Goal: Transaction & Acquisition: Subscribe to service/newsletter

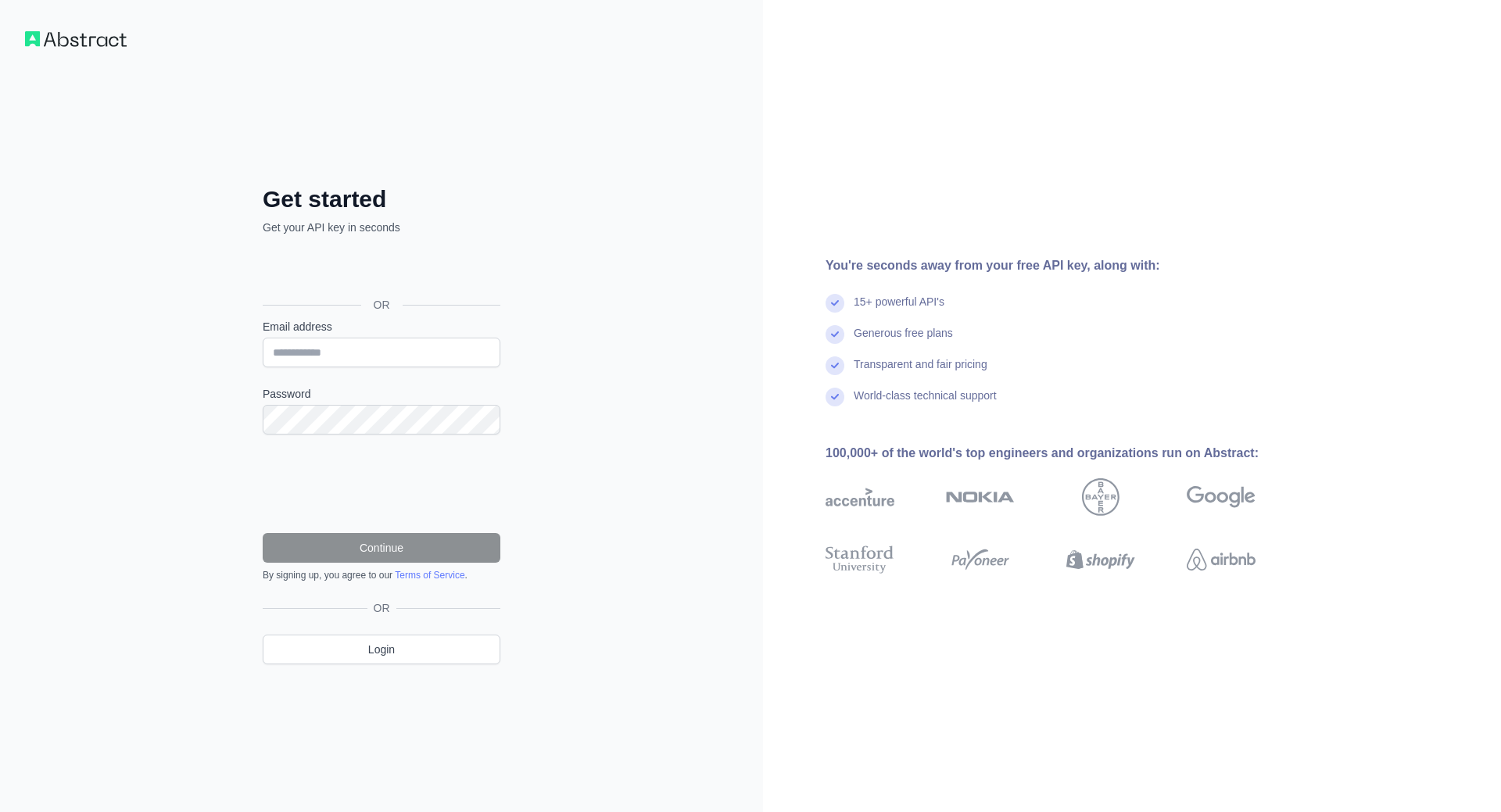
click at [263, 368] on div at bounding box center [263, 368] width 0 height 0
click at [570, 349] on div "Get started Get your API key in seconds OR Email address Password Continue By s…" at bounding box center [381, 406] width 763 height 812
click at [263, 368] on div at bounding box center [263, 368] width 0 height 0
type input "**********"
click at [263, 434] on div at bounding box center [263, 434] width 0 height 0
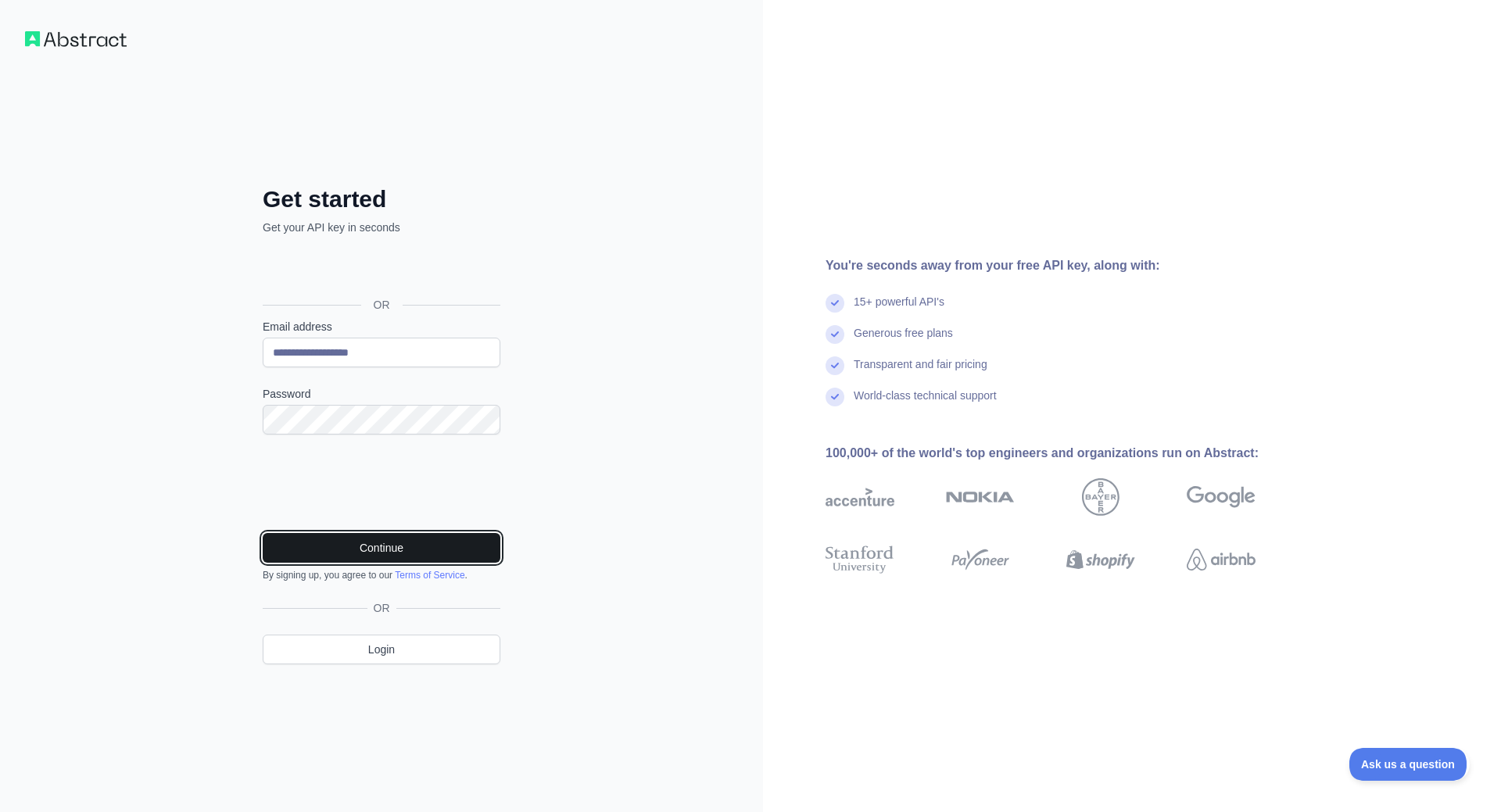
click at [349, 546] on button "Continue" at bounding box center [382, 548] width 238 height 30
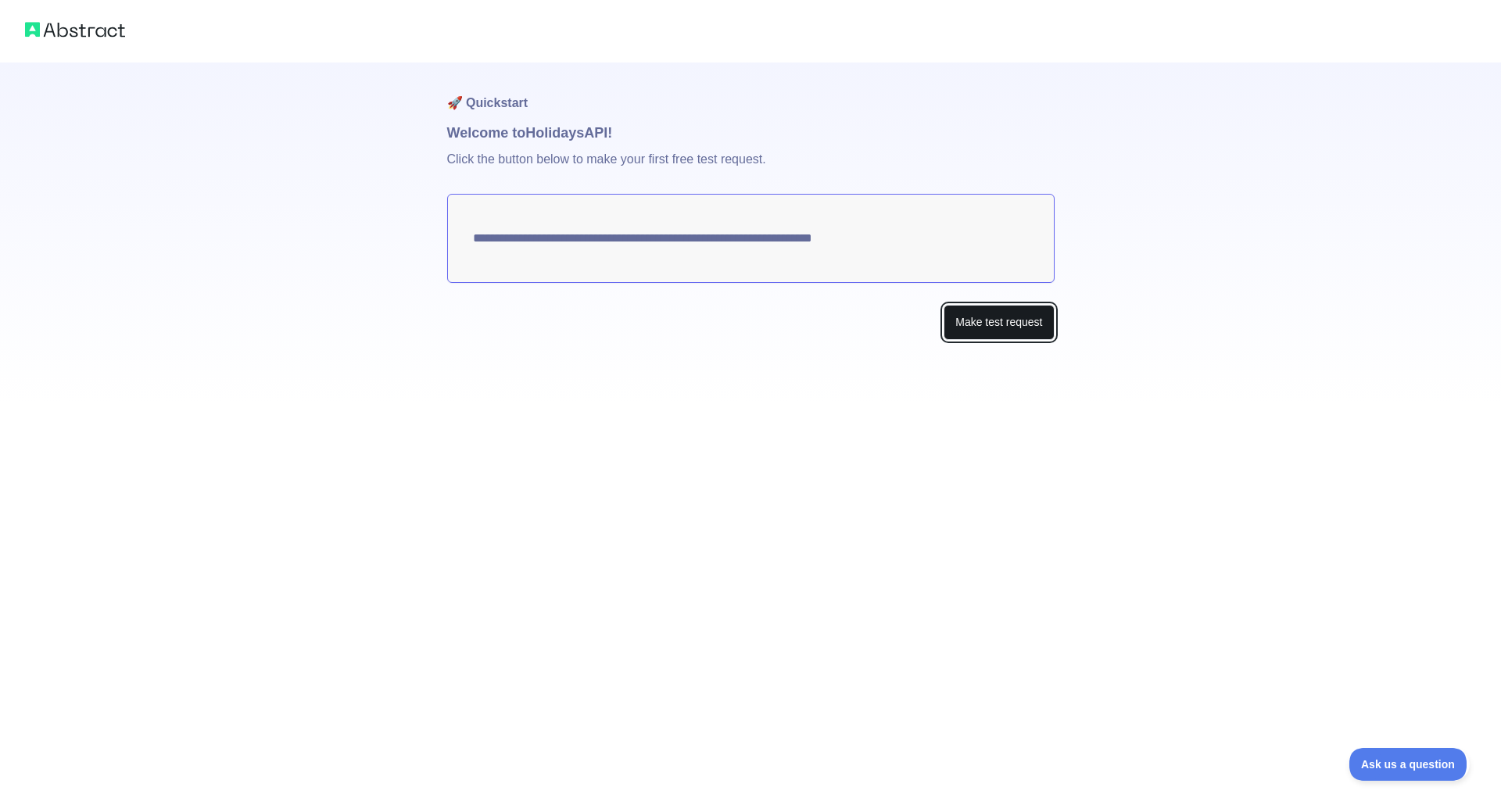
click at [1018, 319] on button "Make test request" at bounding box center [998, 322] width 110 height 35
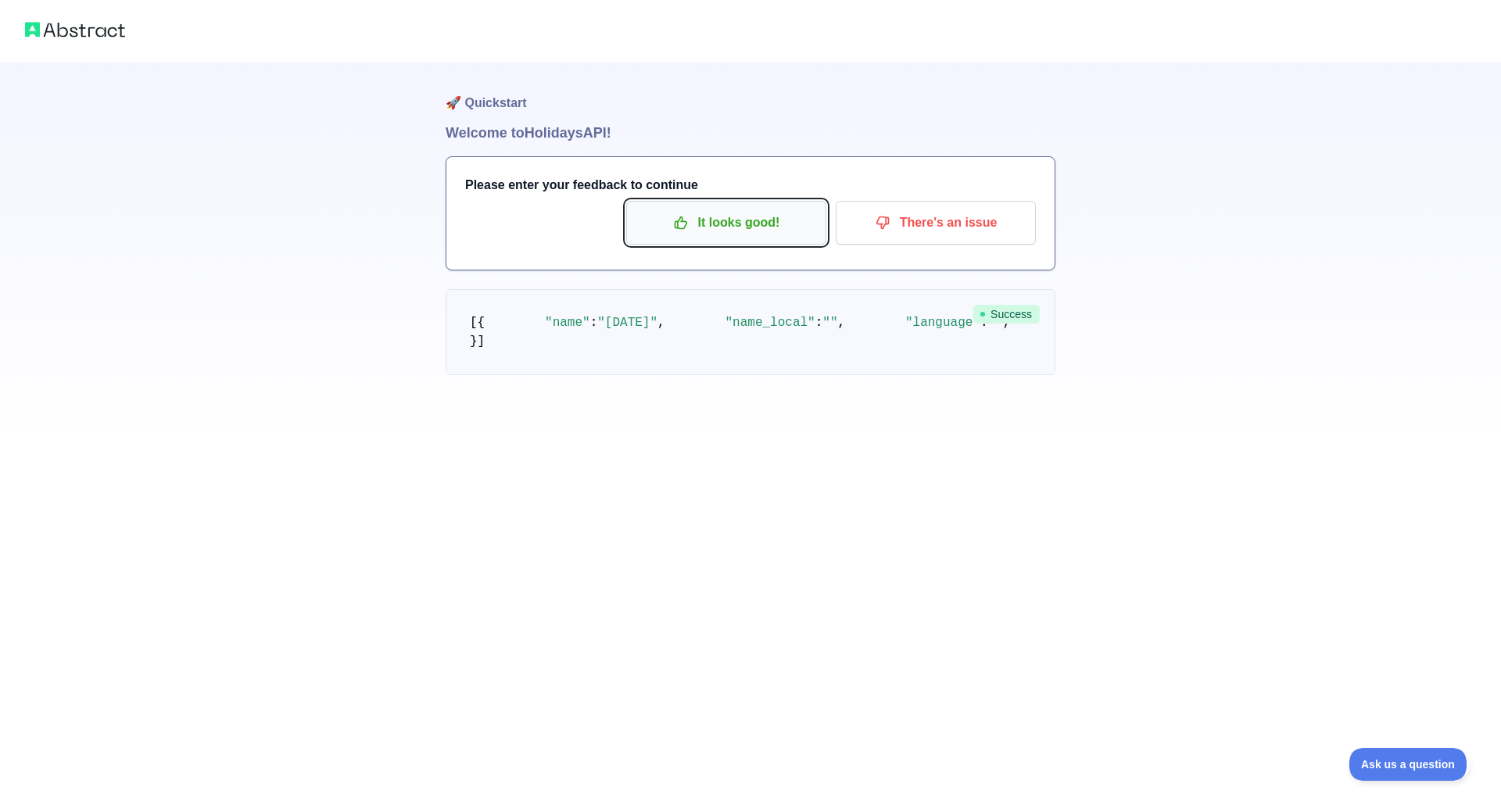
click at [747, 225] on p "It looks good!" at bounding box center [726, 223] width 176 height 27
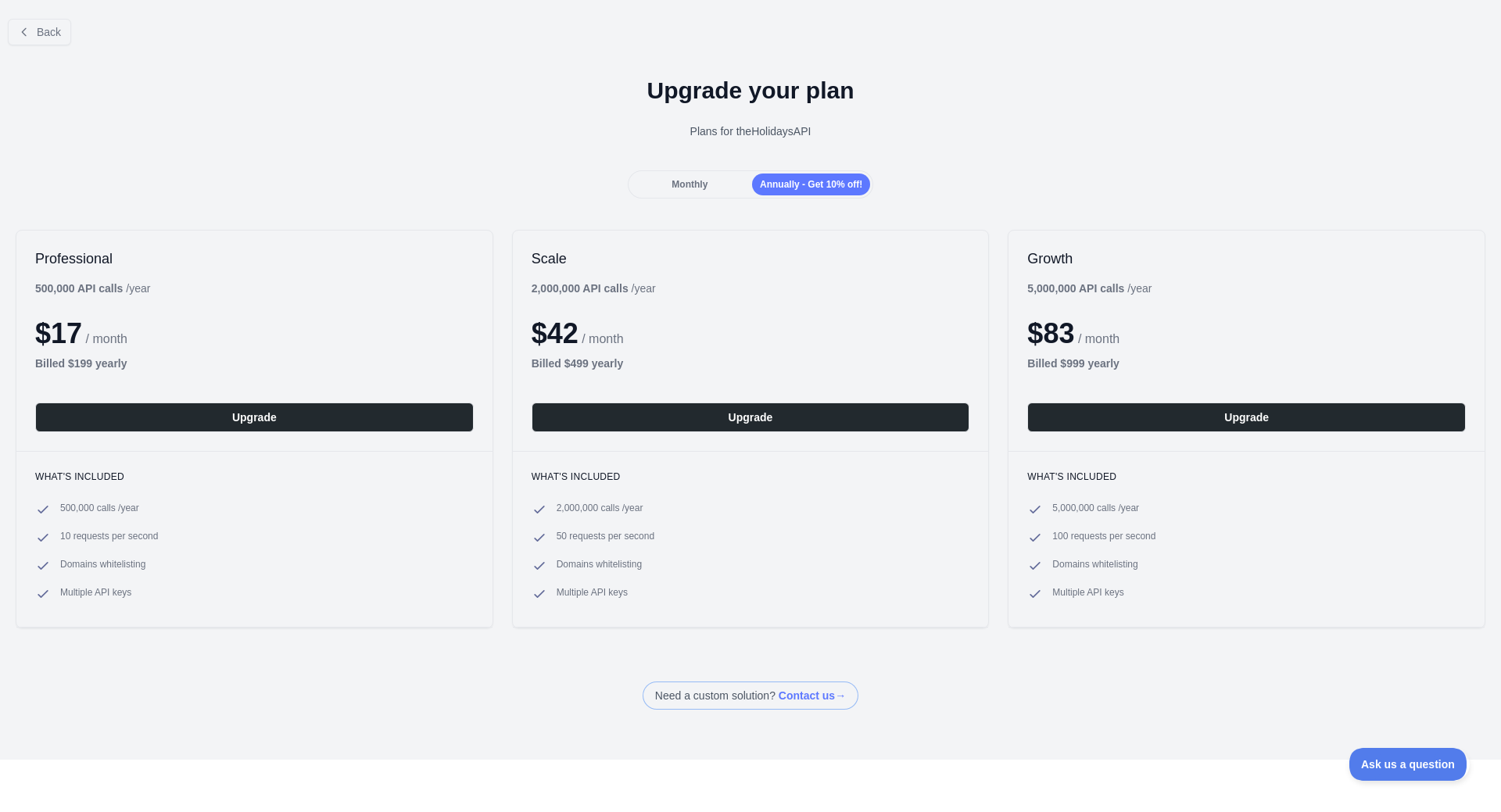
click at [705, 181] on span "Monthly" at bounding box center [689, 184] width 36 height 11
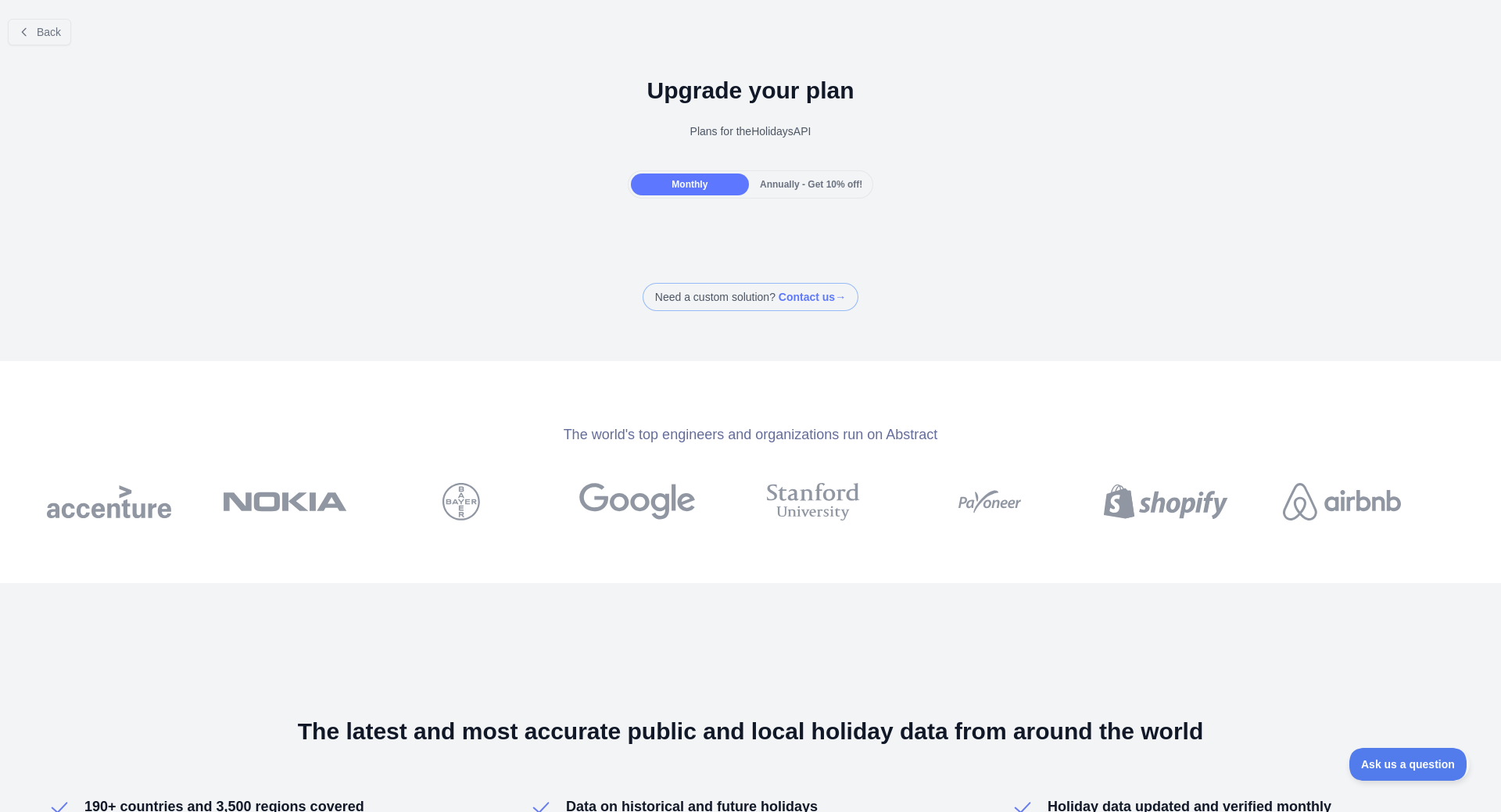
click at [795, 188] on span "Annually - Get 10% off!" at bounding box center [810, 184] width 102 height 11
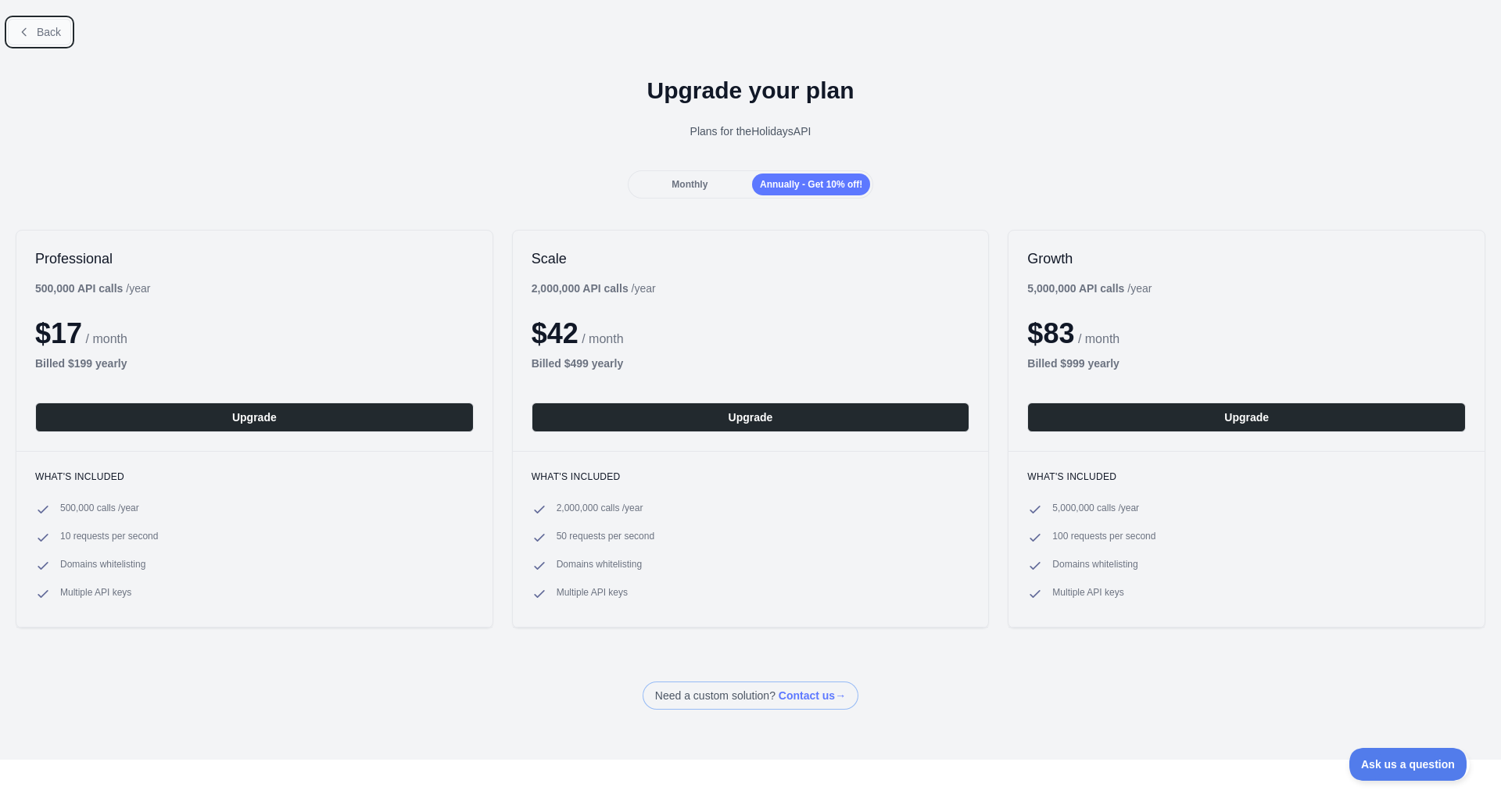
click at [37, 26] on span "Back" at bounding box center [48, 32] width 24 height 12
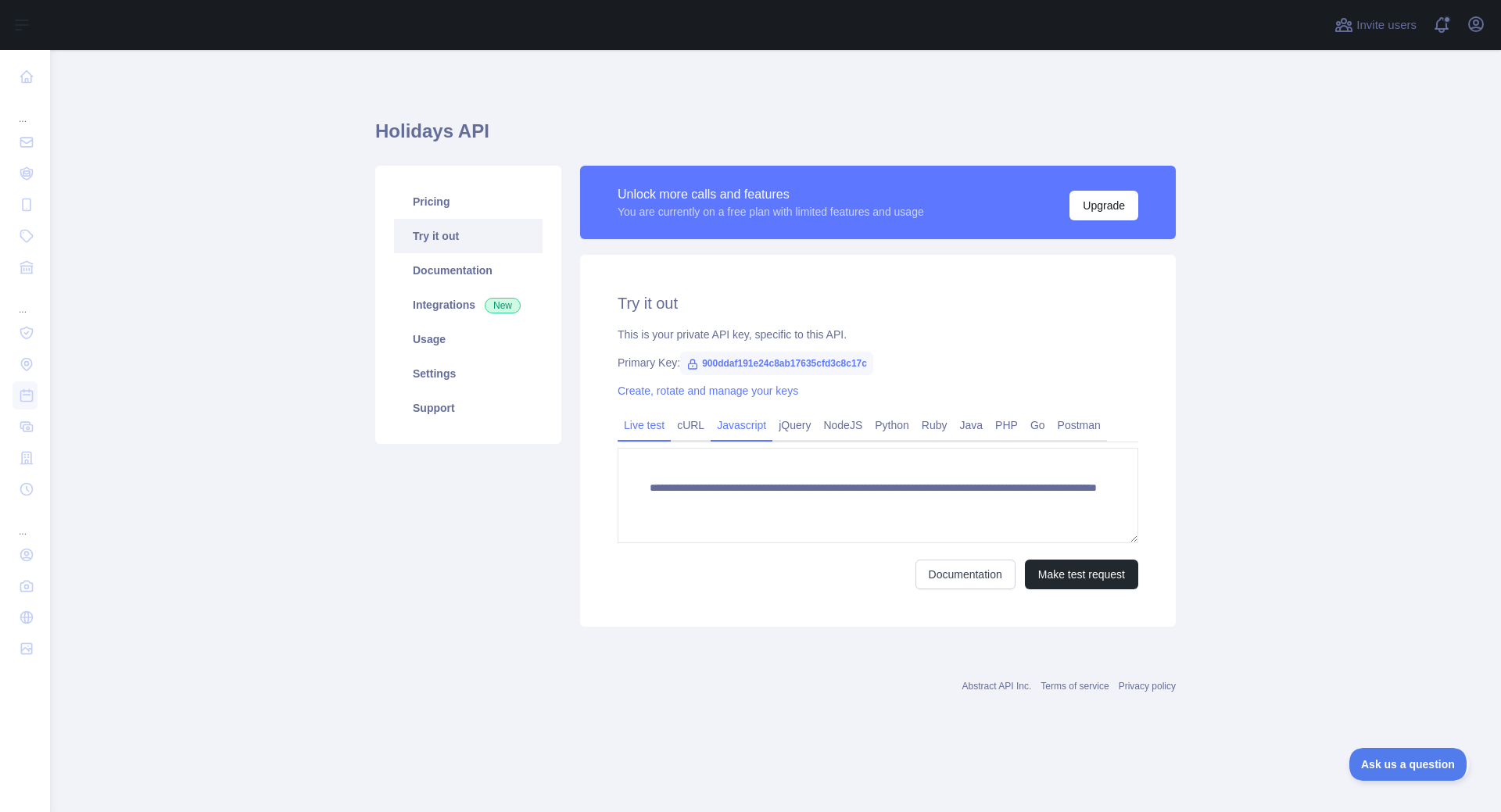
click at [728, 425] on link "Javascript" at bounding box center [741, 425] width 62 height 25
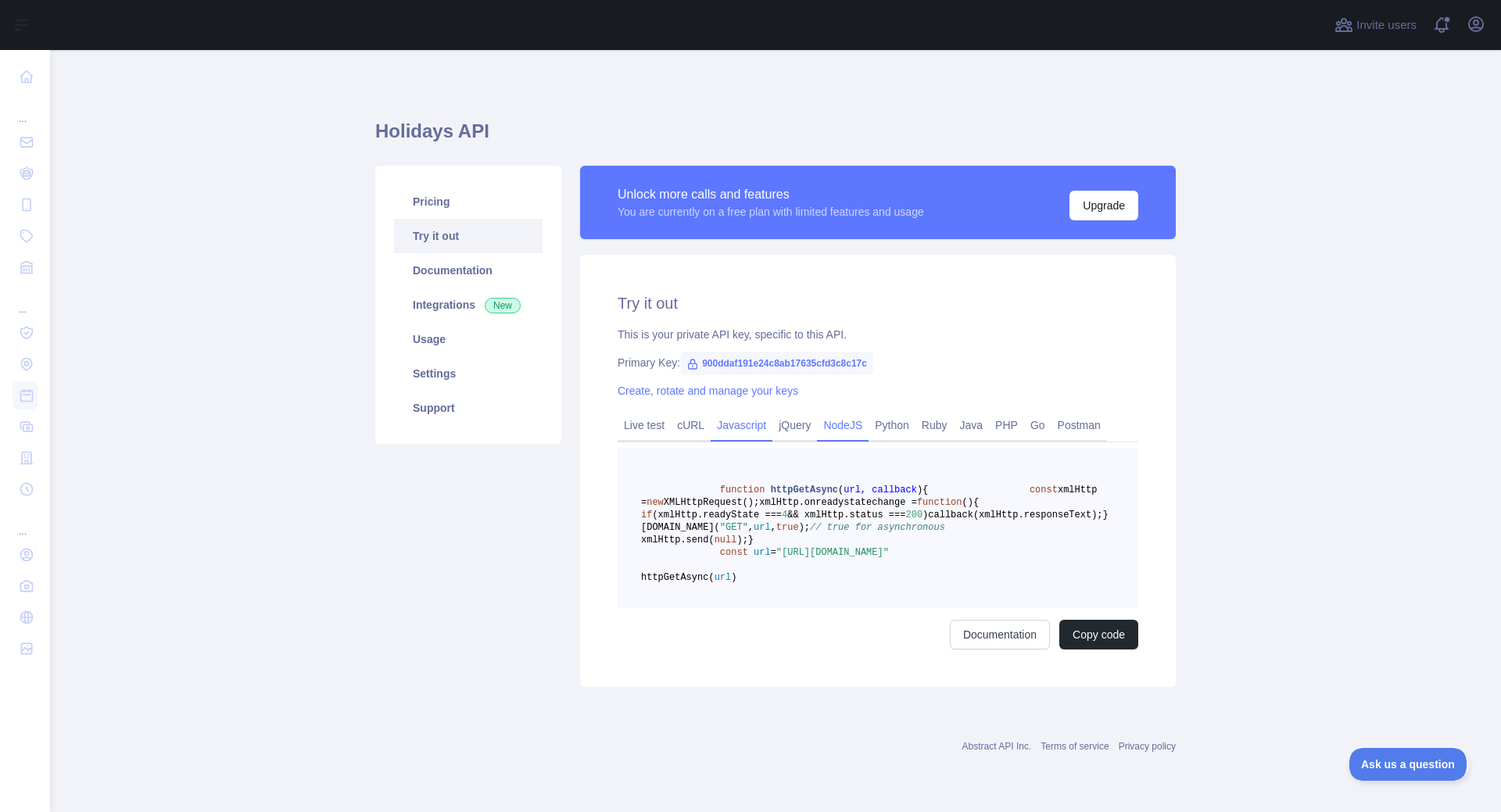
click at [832, 432] on link "NodeJS" at bounding box center [843, 425] width 52 height 25
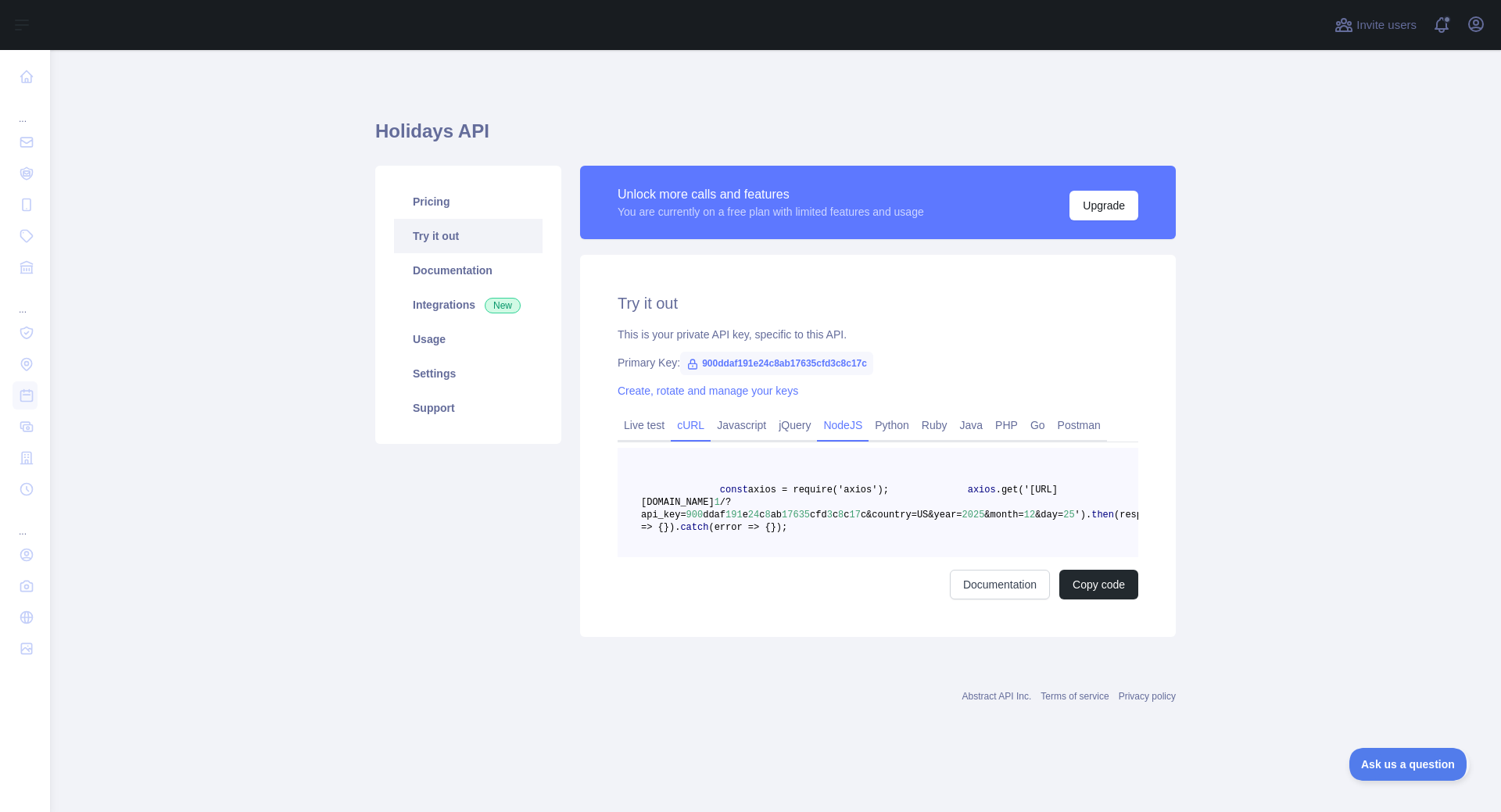
click at [687, 431] on link "cURL" at bounding box center [691, 425] width 40 height 25
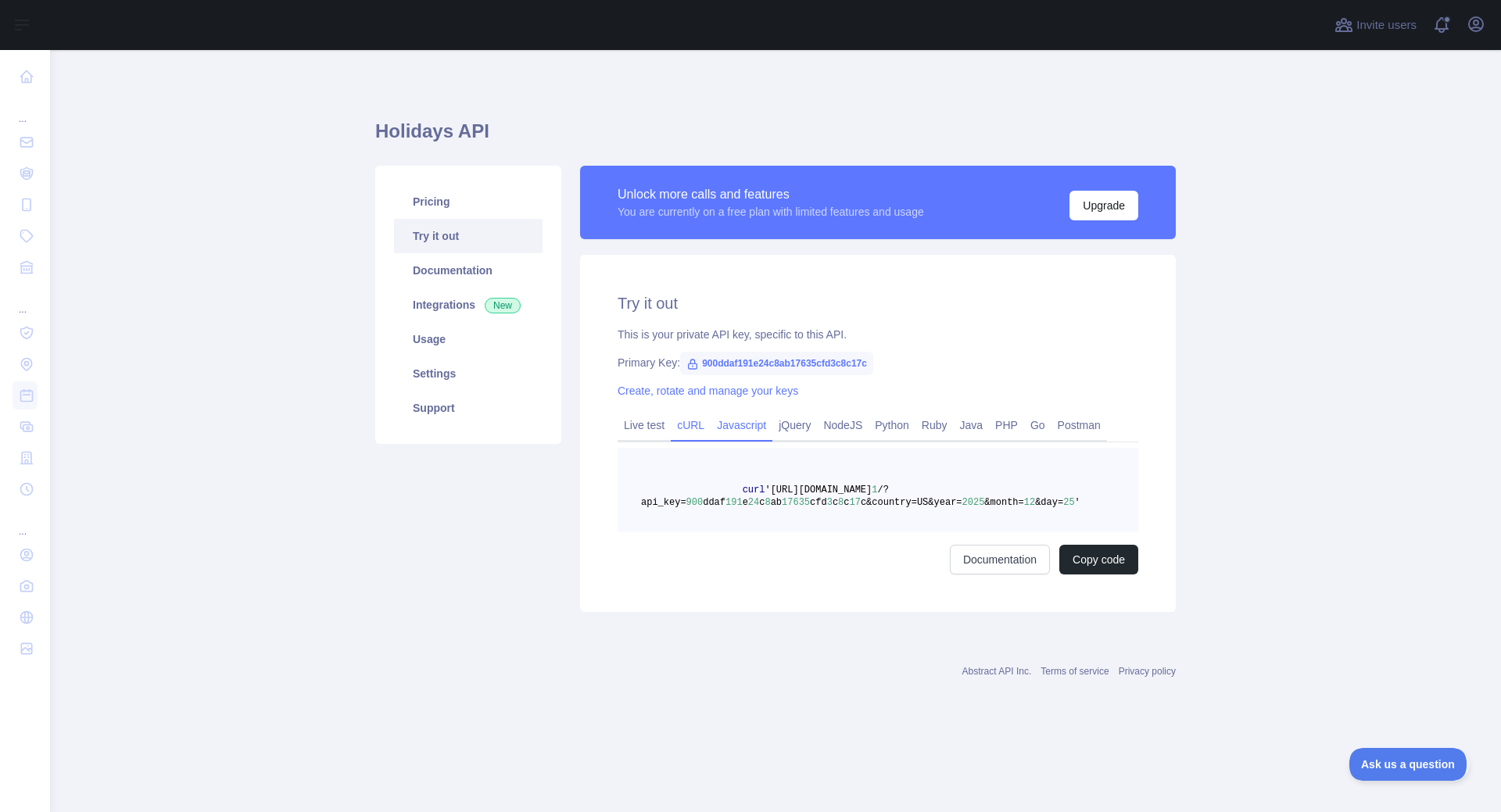
click at [735, 426] on link "Javascript" at bounding box center [741, 425] width 62 height 25
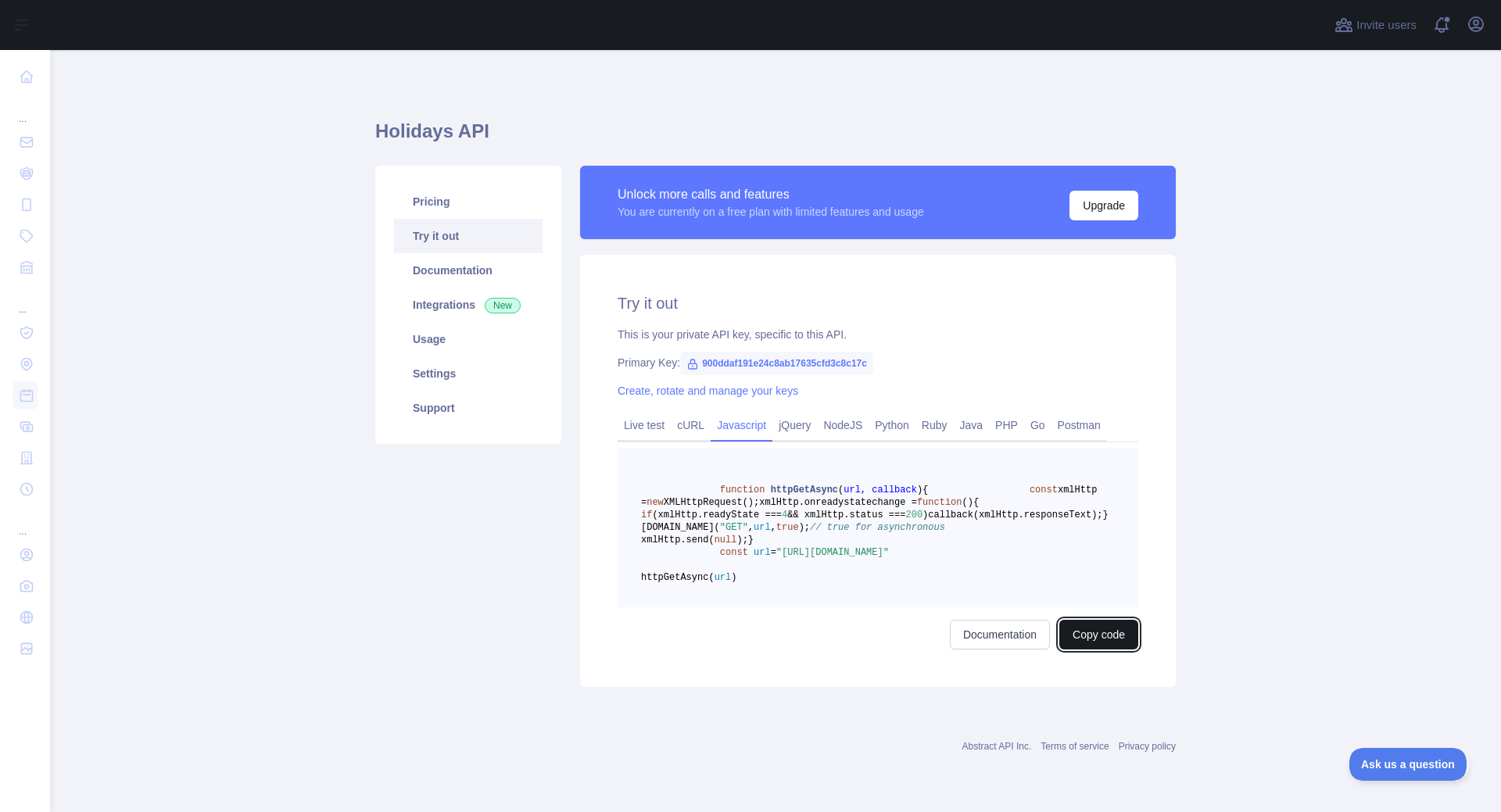
click at [1091, 650] on button "Copy code" at bounding box center [1098, 635] width 79 height 30
click at [443, 338] on link "Usage" at bounding box center [468, 339] width 148 height 34
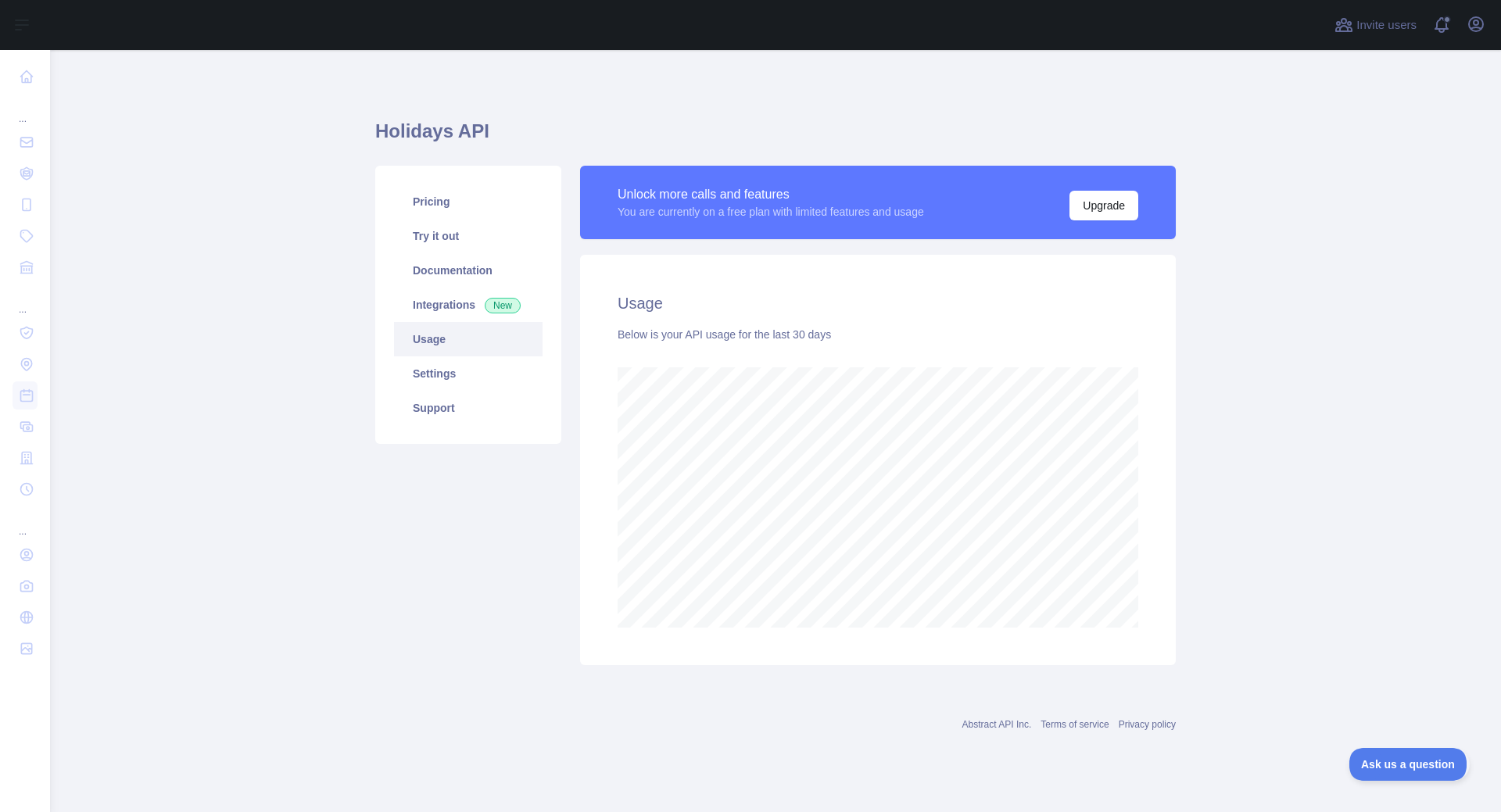
scroll to position [762, 1451]
click at [438, 372] on link "Settings" at bounding box center [468, 373] width 148 height 34
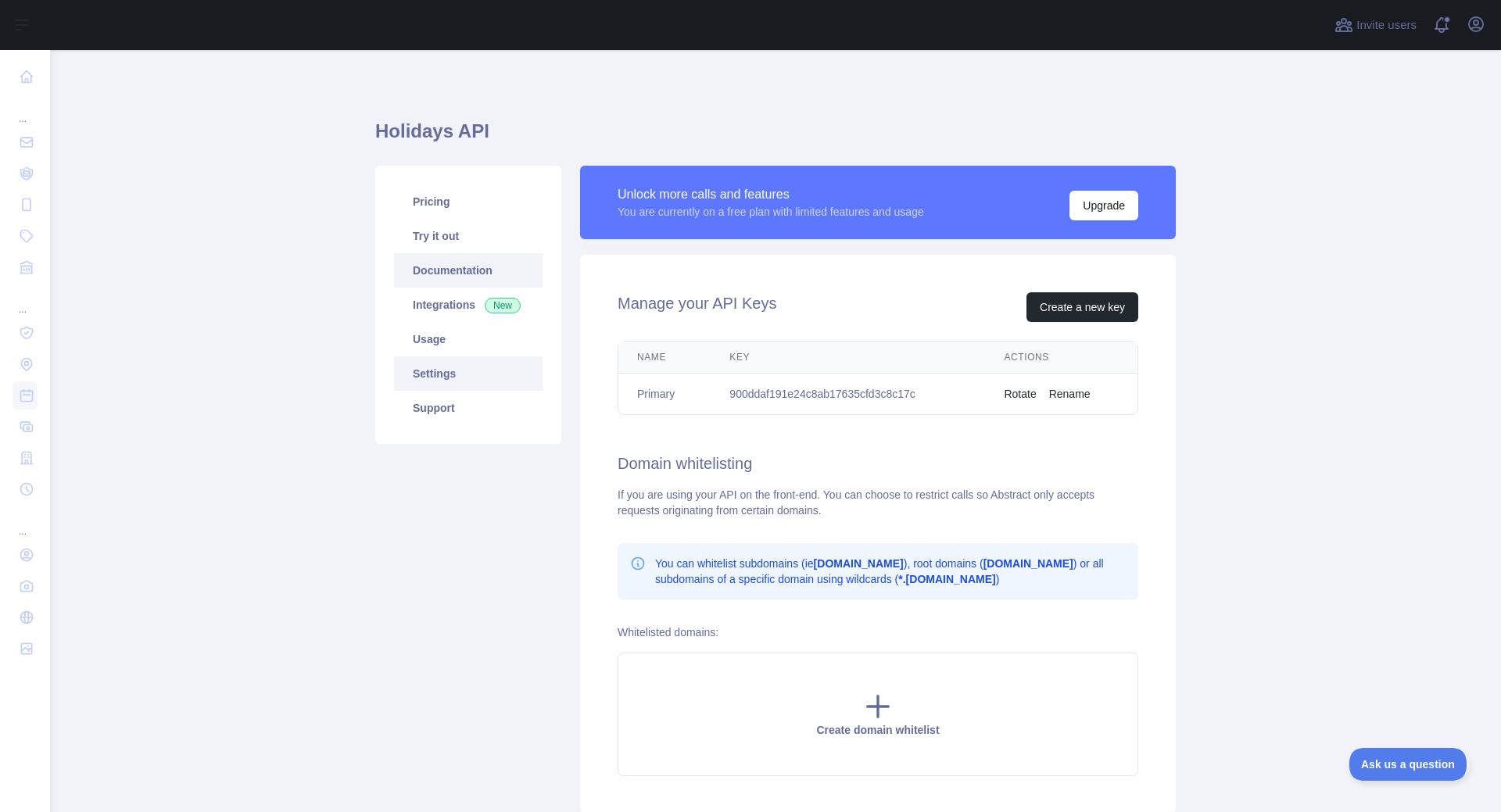
click at [438, 277] on link "Documentation" at bounding box center [468, 270] width 148 height 34
click at [1470, 27] on icon "button" at bounding box center [1475, 24] width 14 height 14
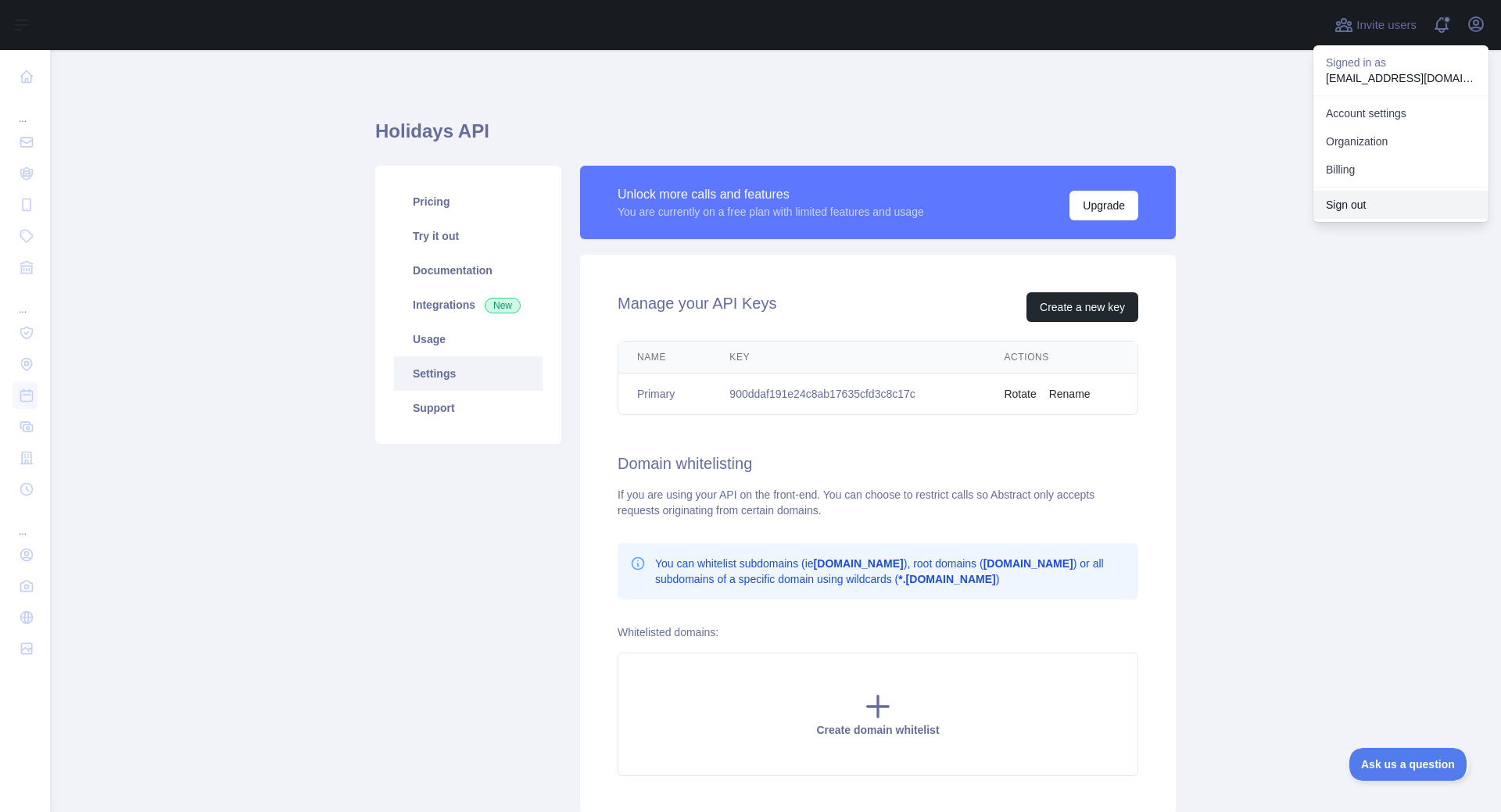
click at [1355, 202] on button "Sign out" at bounding box center [1400, 205] width 175 height 28
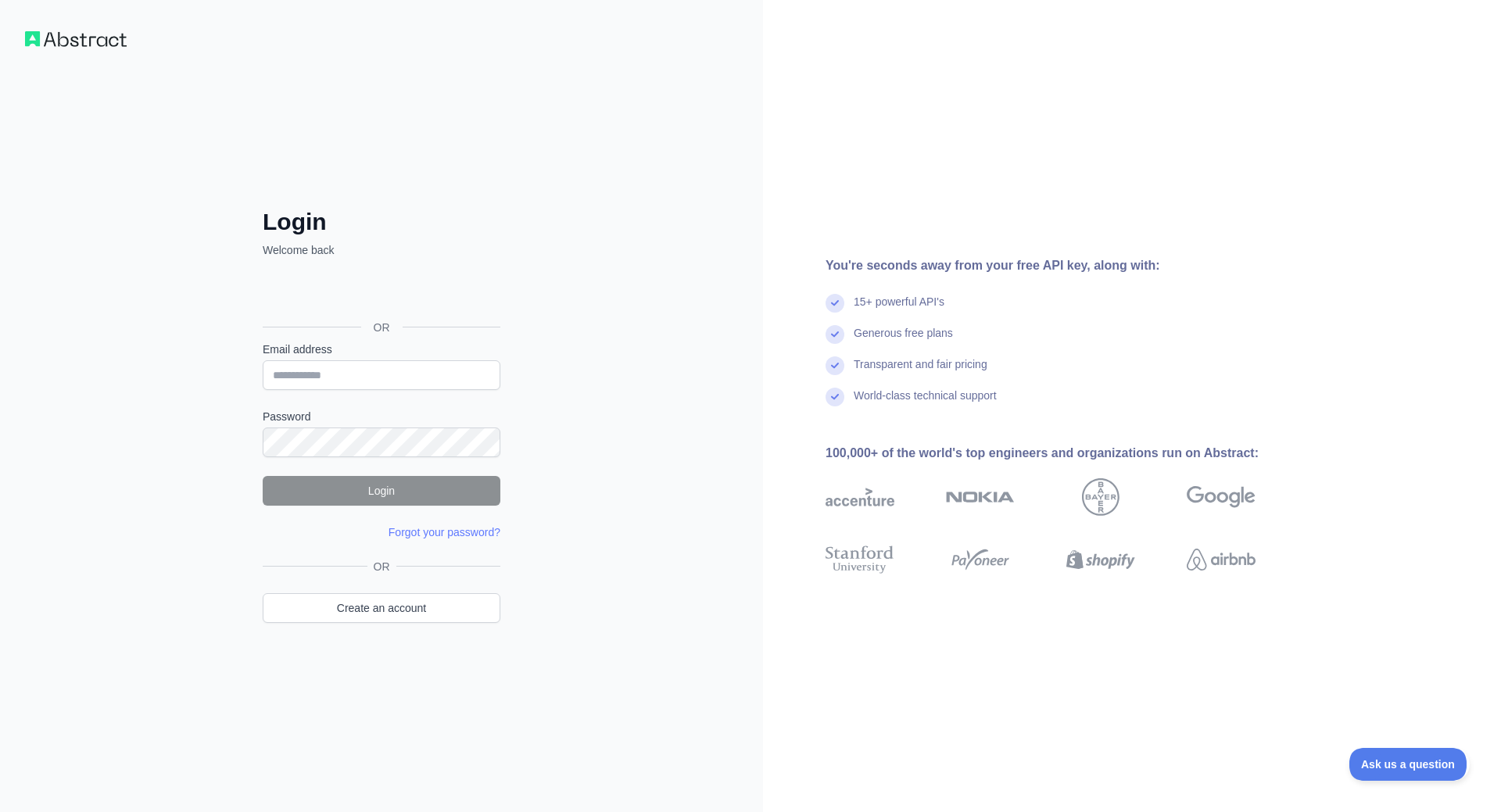
click at [263, 390] on div at bounding box center [263, 390] width 0 height 0
click at [563, 362] on div "Login Welcome back OR Email address Password Login Forgot your password? Please…" at bounding box center [381, 406] width 763 height 812
click at [387, 371] on input "Email address" at bounding box center [382, 375] width 238 height 30
type input "**********"
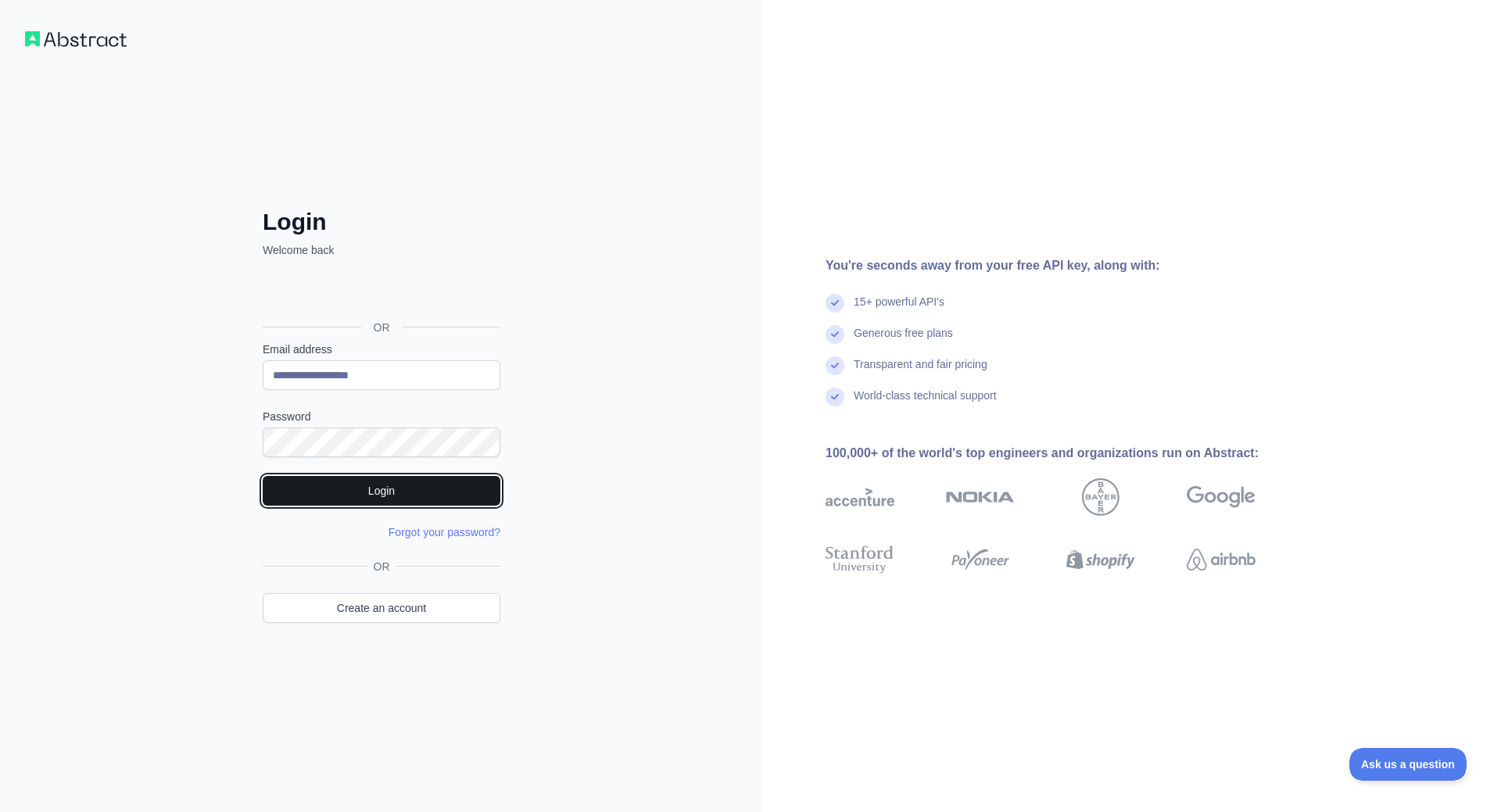
click at [331, 493] on button "Login" at bounding box center [382, 491] width 238 height 30
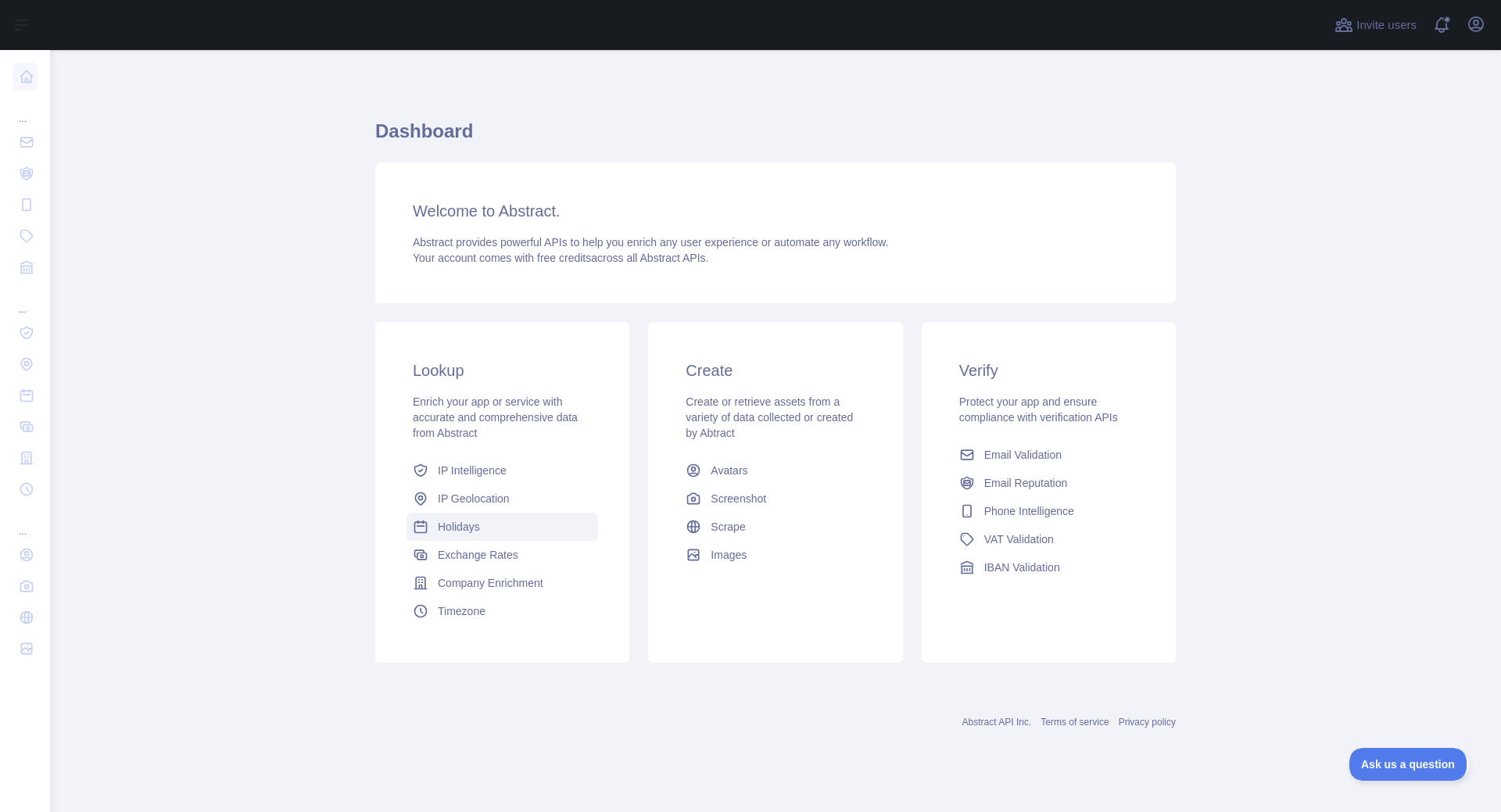
click at [463, 529] on span "Holidays" at bounding box center [458, 527] width 42 height 16
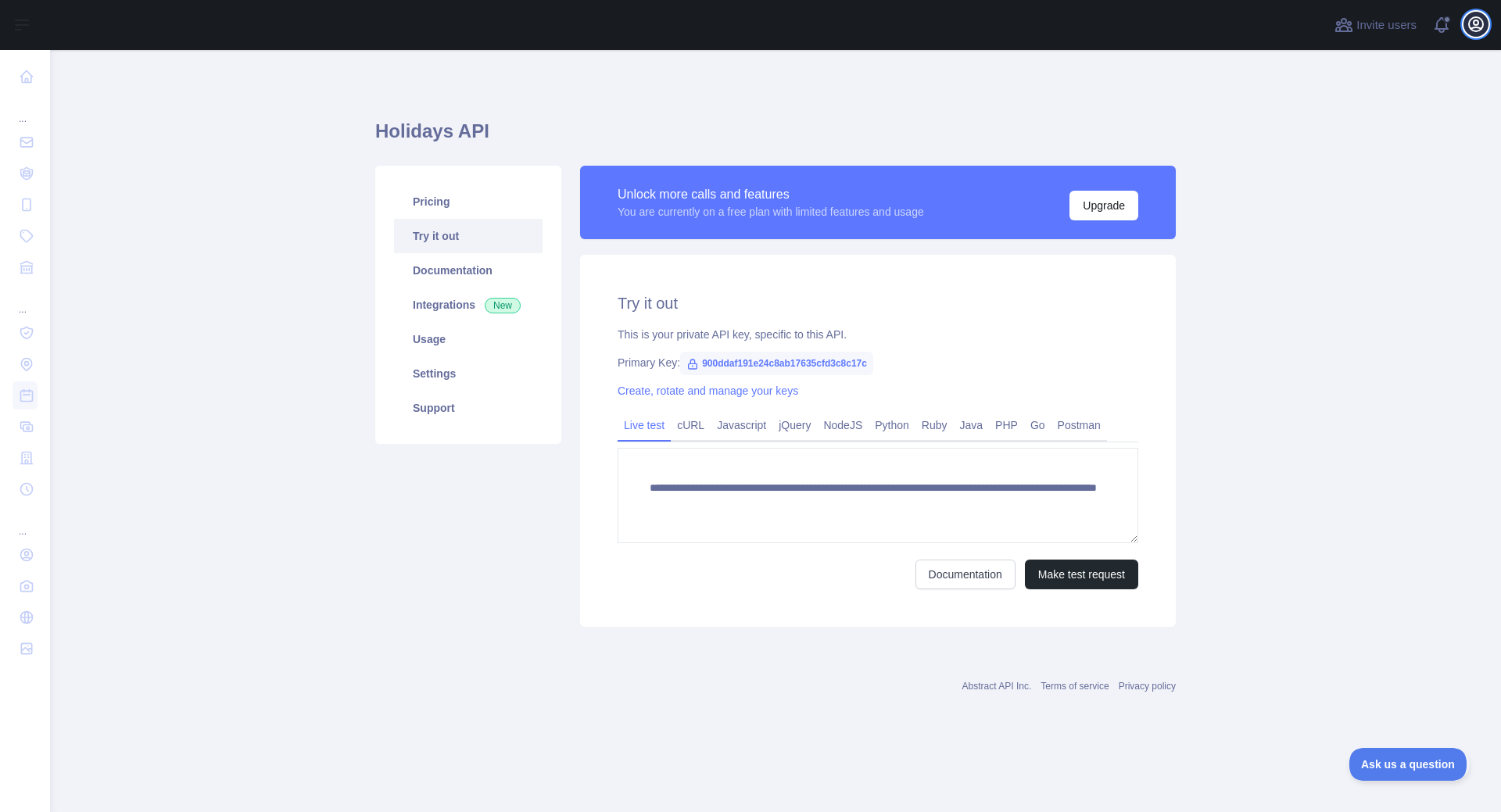
click at [1476, 26] on icon "button" at bounding box center [1475, 24] width 14 height 14
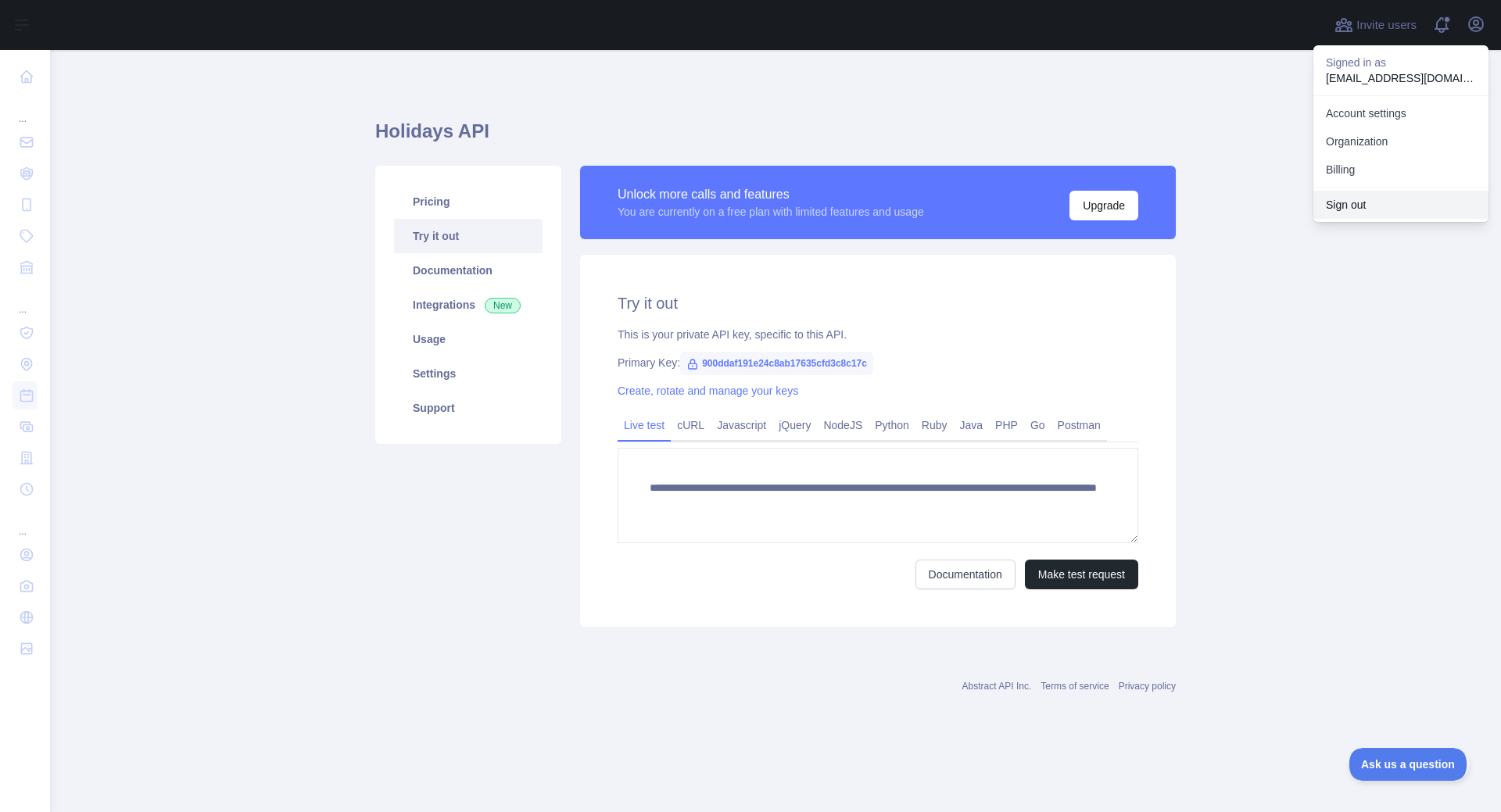
click at [1365, 201] on button "Sign out" at bounding box center [1400, 205] width 175 height 28
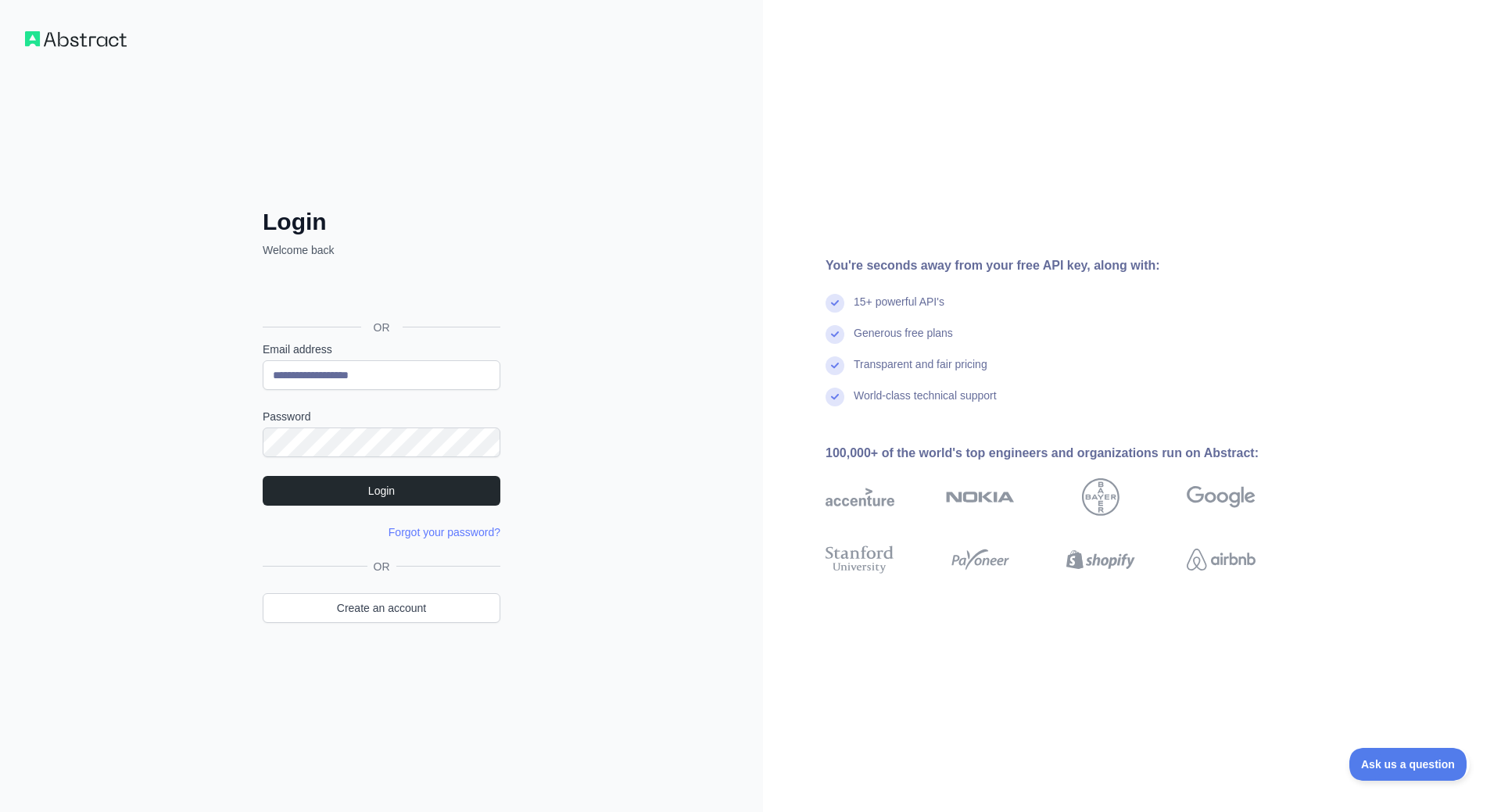
click at [1003, 121] on div "You're seconds away from your free API key, along with: 15+ powerful API's Gene…" at bounding box center [1132, 406] width 738 height 812
